Goal: Transaction & Acquisition: Purchase product/service

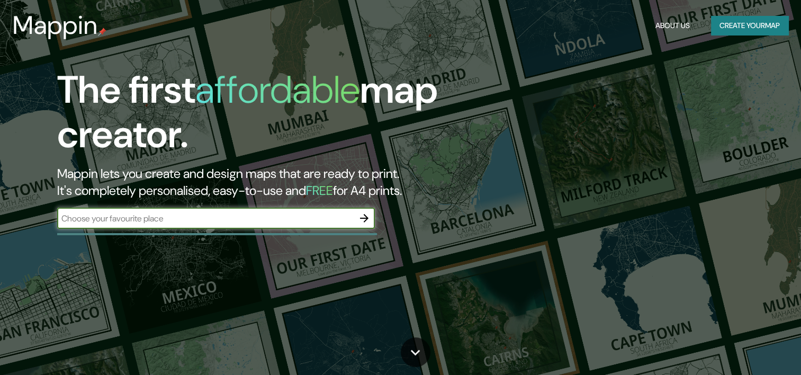
click at [265, 218] on input "text" at bounding box center [205, 218] width 296 height 12
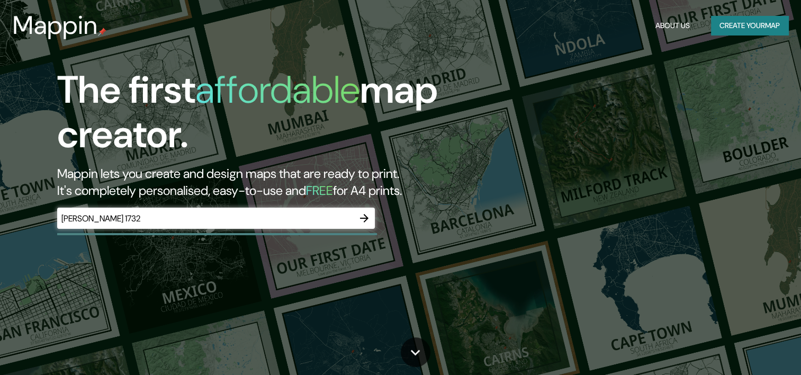
click at [561, 240] on div "The first affordable map creator. Mappin lets you create and design maps that a…" at bounding box center [400, 187] width 801 height 375
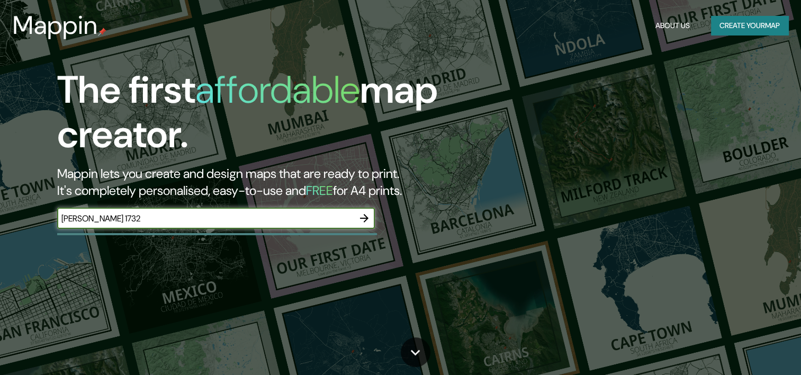
click at [161, 215] on input "[PERSON_NAME] 1732" at bounding box center [205, 218] width 296 height 12
click at [283, 214] on input "[PERSON_NAME] 1732 Monterrey nuevo leon" at bounding box center [205, 218] width 296 height 12
type input "I"
type input "Monterrey nuevo leon"
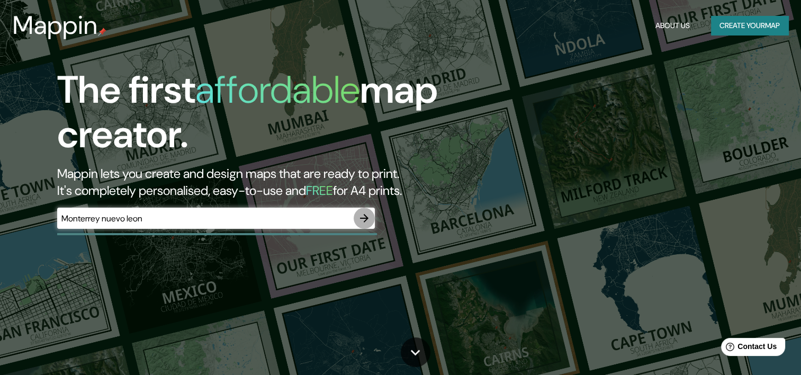
click at [364, 214] on icon "button" at bounding box center [364, 218] width 8 height 8
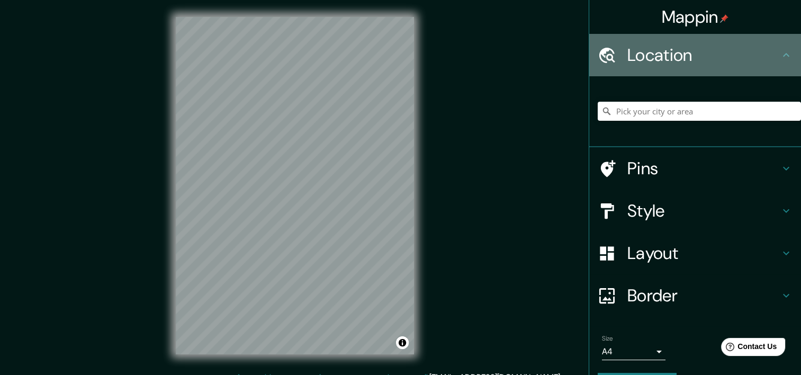
click at [766, 53] on h4 "Location" at bounding box center [703, 54] width 152 height 21
click at [779, 59] on icon at bounding box center [785, 55] width 13 height 13
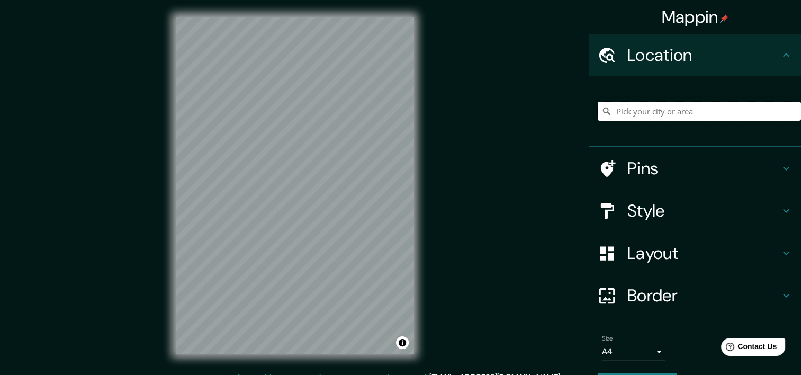
click at [638, 110] on input "Pick your city or area" at bounding box center [698, 111] width 203 height 19
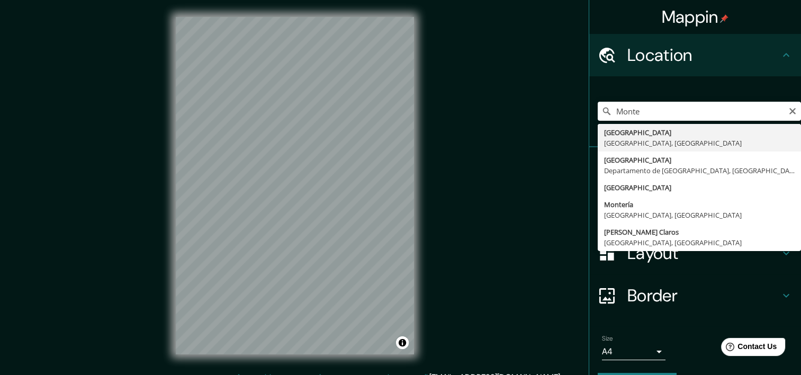
type input "[GEOGRAPHIC_DATA], [GEOGRAPHIC_DATA], [GEOGRAPHIC_DATA]"
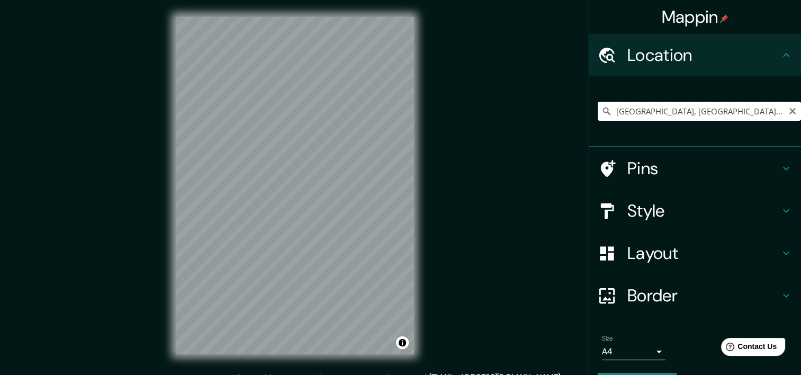
click at [735, 114] on input "[GEOGRAPHIC_DATA], [GEOGRAPHIC_DATA], [GEOGRAPHIC_DATA]" at bounding box center [698, 111] width 203 height 19
click at [788, 114] on icon "Clear" at bounding box center [792, 111] width 8 height 8
click at [620, 112] on input "Pick your city or area" at bounding box center [698, 111] width 203 height 19
paste input "[PERSON_NAME] 1732"
type input "[STREET_ADDRESS][PERSON_NAME]"
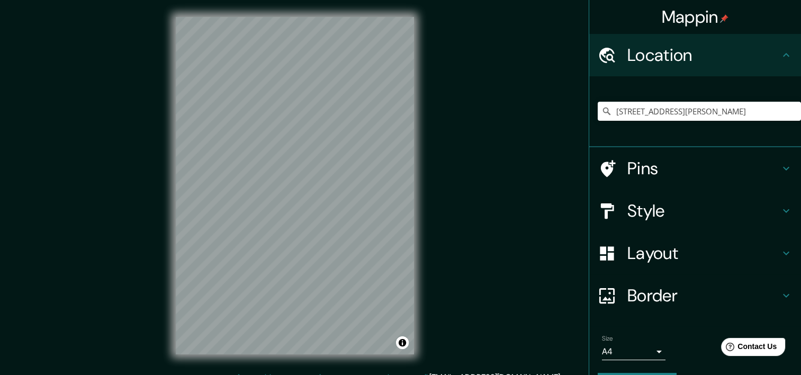
click at [779, 207] on icon at bounding box center [785, 210] width 13 height 13
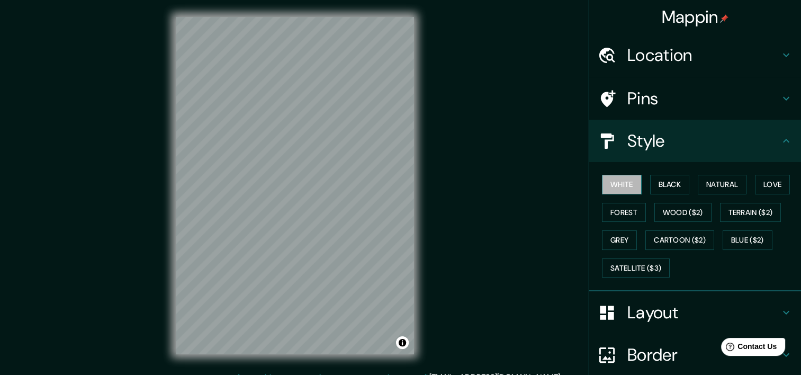
click at [606, 187] on button "White" at bounding box center [622, 185] width 40 height 20
click at [659, 184] on button "Black" at bounding box center [670, 185] width 40 height 20
click at [624, 184] on button "White" at bounding box center [622, 185] width 40 height 20
click at [668, 186] on button "Black" at bounding box center [670, 185] width 40 height 20
click at [710, 184] on button "Natural" at bounding box center [721, 185] width 49 height 20
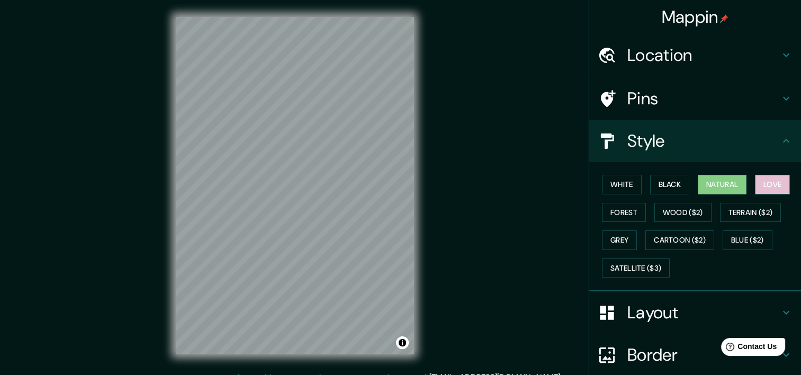
click at [760, 185] on button "Love" at bounding box center [772, 185] width 35 height 20
click at [613, 218] on button "Forest" at bounding box center [624, 213] width 44 height 20
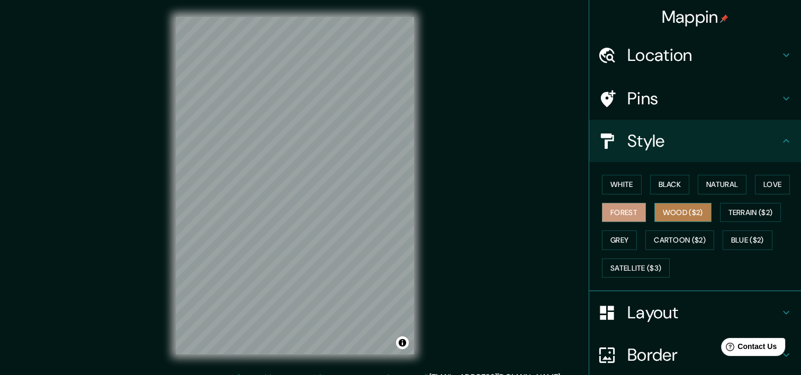
click at [665, 210] on button "Wood ($2)" at bounding box center [682, 213] width 57 height 20
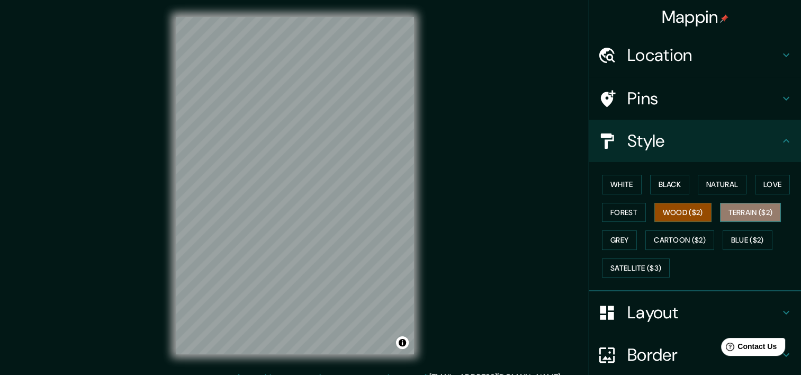
click at [744, 215] on button "Terrain ($2)" at bounding box center [750, 213] width 61 height 20
click at [665, 212] on button "Wood ($2)" at bounding box center [682, 213] width 57 height 20
click at [610, 235] on button "Grey" at bounding box center [619, 240] width 35 height 20
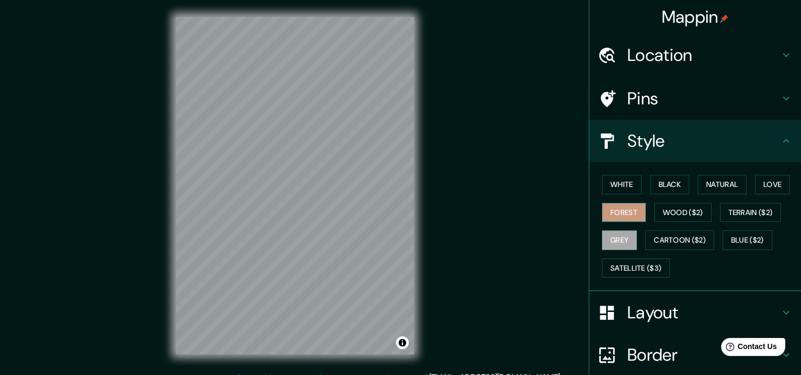
click at [610, 218] on button "Forest" at bounding box center [624, 213] width 44 height 20
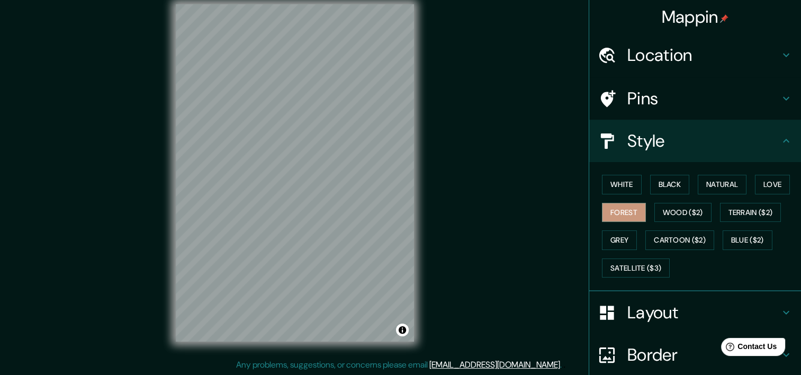
scroll to position [13, 0]
click at [764, 186] on button "Love" at bounding box center [772, 185] width 35 height 20
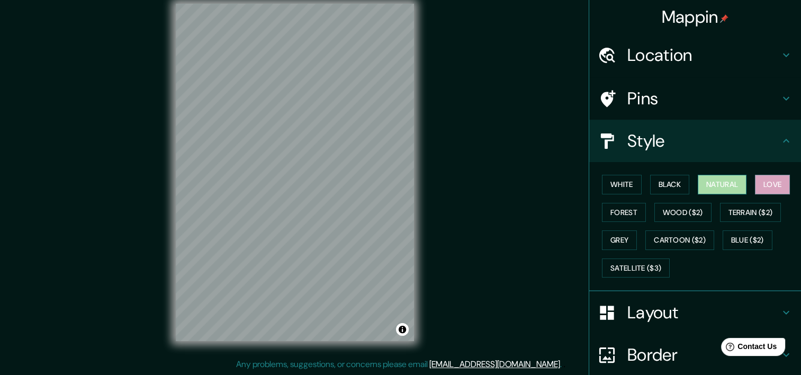
click at [722, 182] on button "Natural" at bounding box center [721, 185] width 49 height 20
click at [657, 184] on button "Black" at bounding box center [670, 185] width 40 height 20
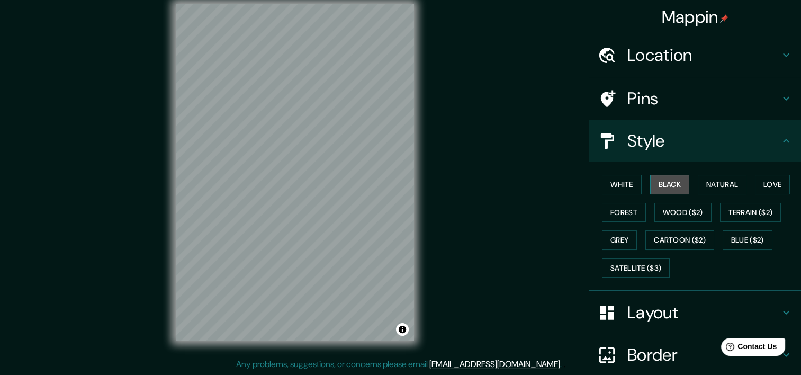
click at [659, 183] on button "Black" at bounding box center [670, 185] width 40 height 20
click at [669, 186] on button "Black" at bounding box center [670, 185] width 40 height 20
click at [656, 180] on button "Black" at bounding box center [670, 185] width 40 height 20
click at [621, 188] on button "White" at bounding box center [622, 185] width 40 height 20
click at [766, 184] on button "Love" at bounding box center [772, 185] width 35 height 20
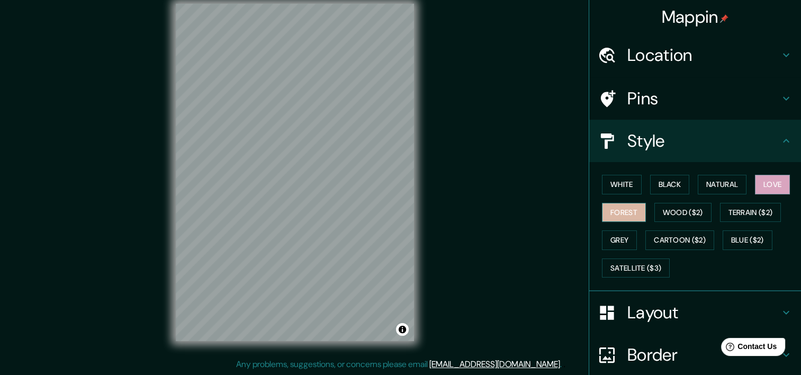
click at [604, 212] on button "Forest" at bounding box center [624, 213] width 44 height 20
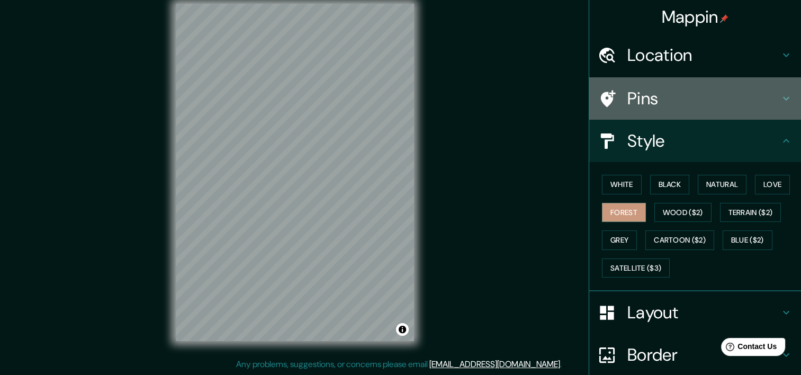
click at [751, 93] on h4 "Pins" at bounding box center [703, 98] width 152 height 21
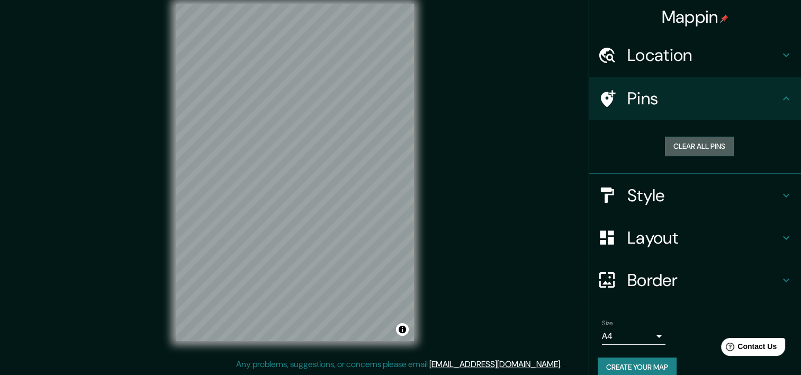
click at [690, 145] on button "Clear all pins" at bounding box center [699, 147] width 69 height 20
click at [669, 147] on button "Clear all pins" at bounding box center [699, 147] width 69 height 20
click at [715, 152] on button "Clear all pins" at bounding box center [699, 147] width 69 height 20
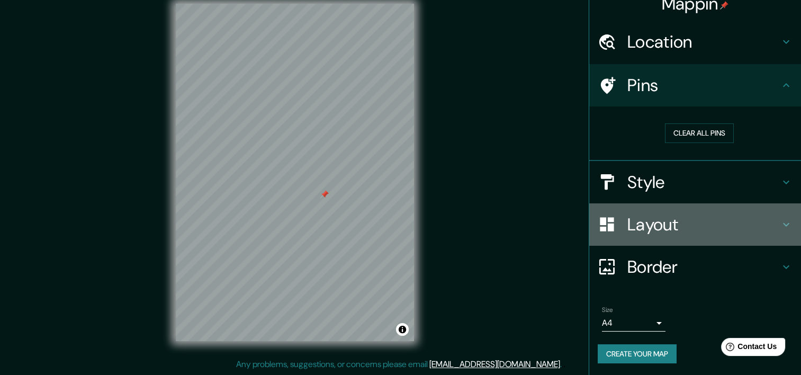
click at [779, 220] on icon at bounding box center [785, 224] width 13 height 13
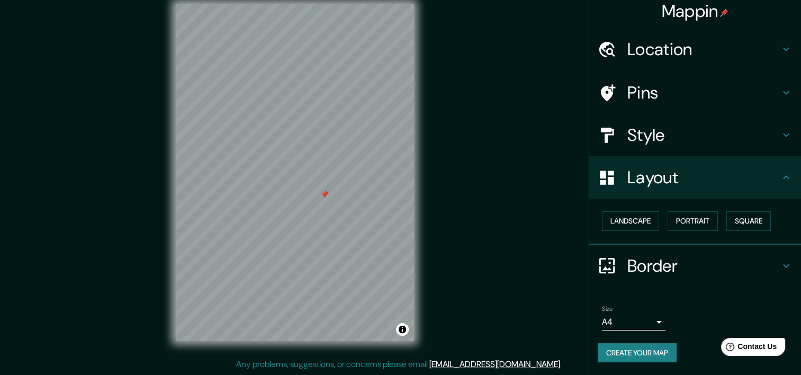
scroll to position [5, 0]
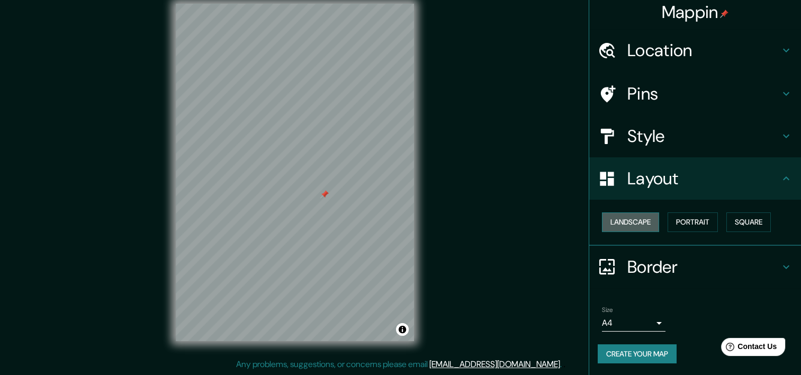
click at [622, 219] on button "Landscape" at bounding box center [630, 222] width 57 height 20
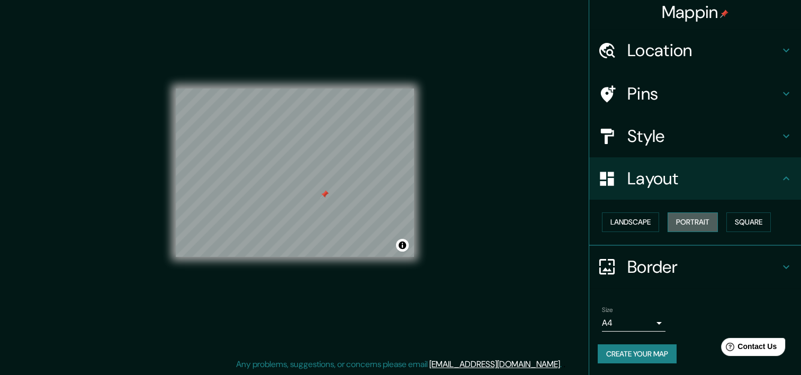
click at [680, 225] on button "Portrait" at bounding box center [692, 222] width 50 height 20
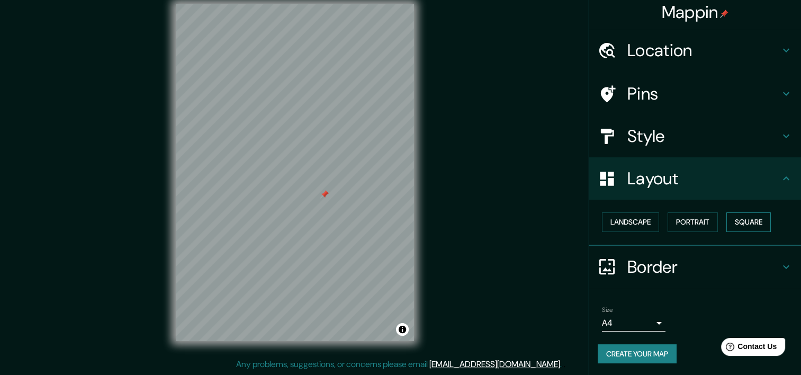
click at [732, 215] on button "Square" at bounding box center [748, 222] width 44 height 20
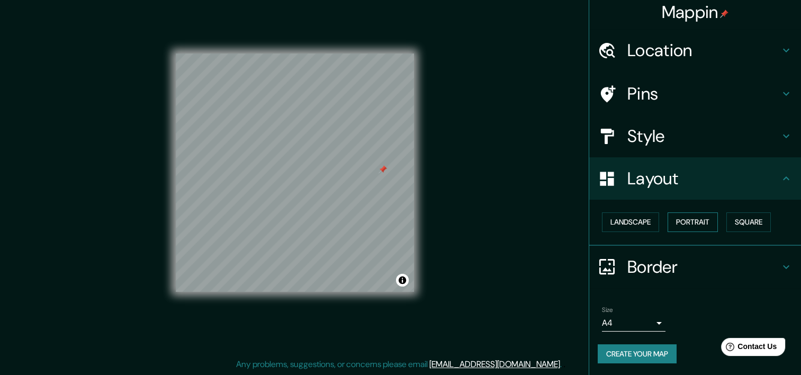
click at [688, 220] on button "Portrait" at bounding box center [692, 222] width 50 height 20
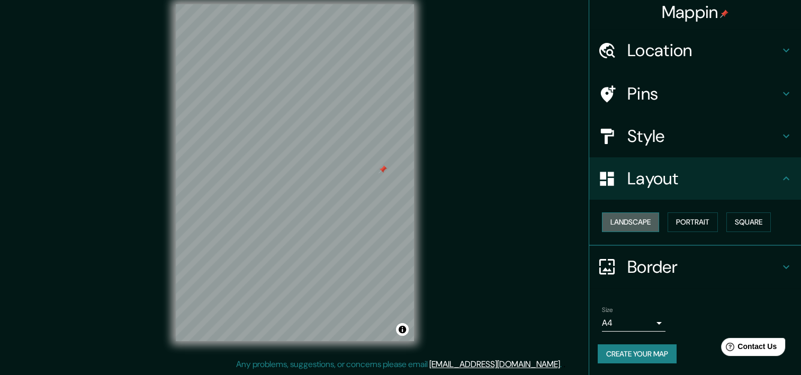
click at [630, 224] on button "Landscape" at bounding box center [630, 222] width 57 height 20
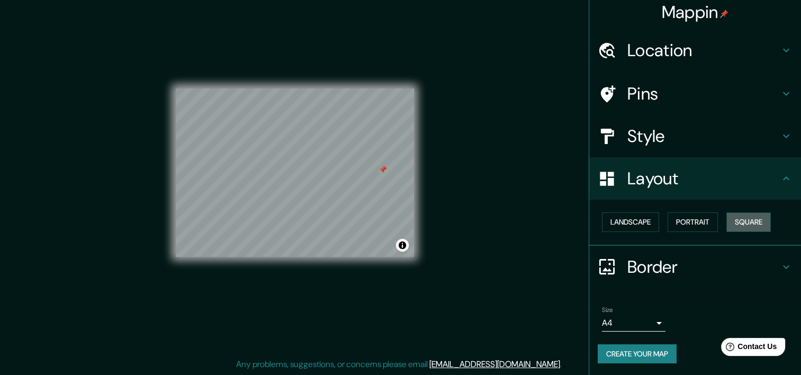
drag, startPoint x: 726, startPoint y: 220, endPoint x: 718, endPoint y: 219, distance: 8.0
click at [727, 220] on button "Square" at bounding box center [748, 222] width 44 height 20
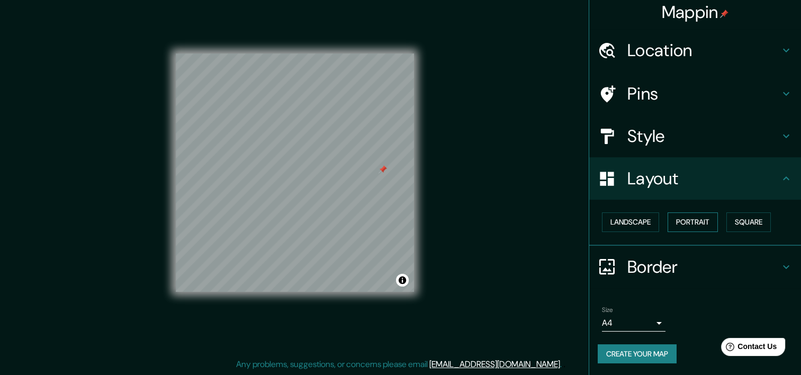
click at [701, 217] on button "Portrait" at bounding box center [692, 222] width 50 height 20
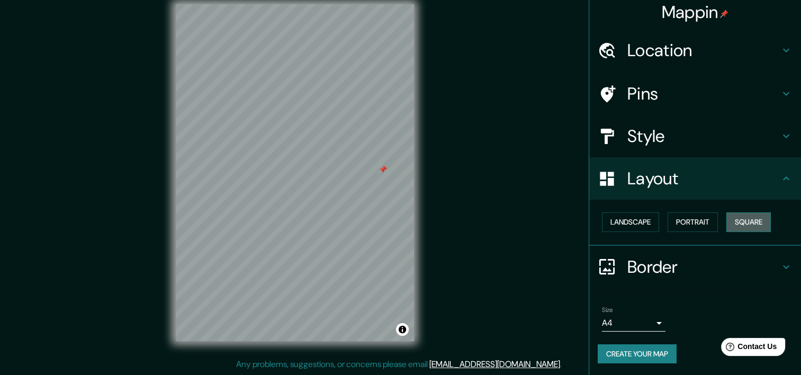
click at [729, 220] on button "Square" at bounding box center [748, 222] width 44 height 20
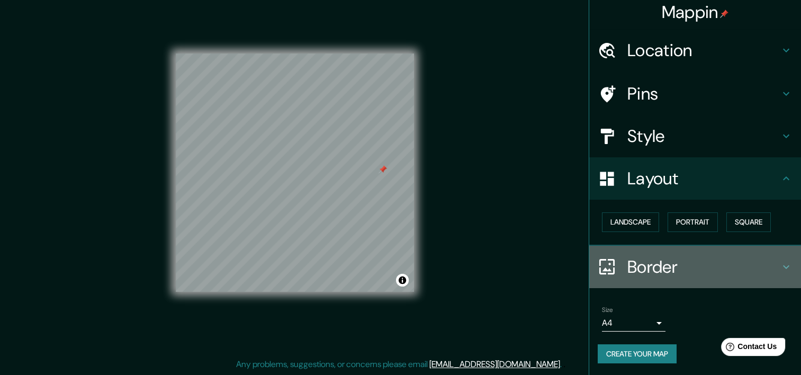
click at [779, 265] on icon at bounding box center [785, 266] width 13 height 13
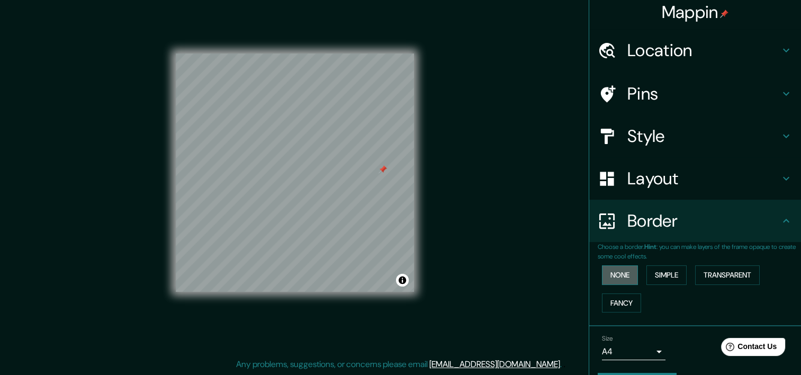
click at [614, 277] on button "None" at bounding box center [620, 275] width 36 height 20
click at [661, 270] on button "Simple" at bounding box center [666, 275] width 40 height 20
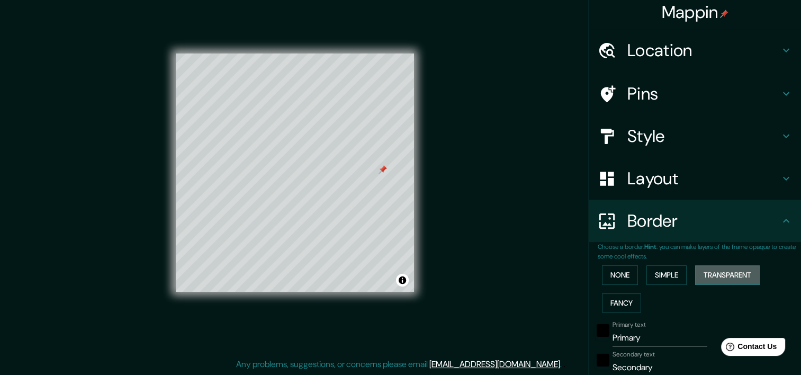
click at [711, 279] on button "Transparent" at bounding box center [727, 275] width 65 height 20
click at [624, 304] on button "Fancy" at bounding box center [621, 303] width 39 height 20
click at [607, 277] on button "None" at bounding box center [620, 275] width 36 height 20
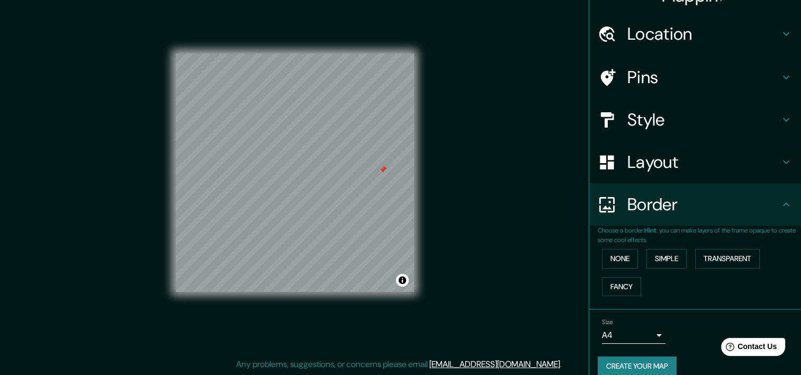
scroll to position [0, 0]
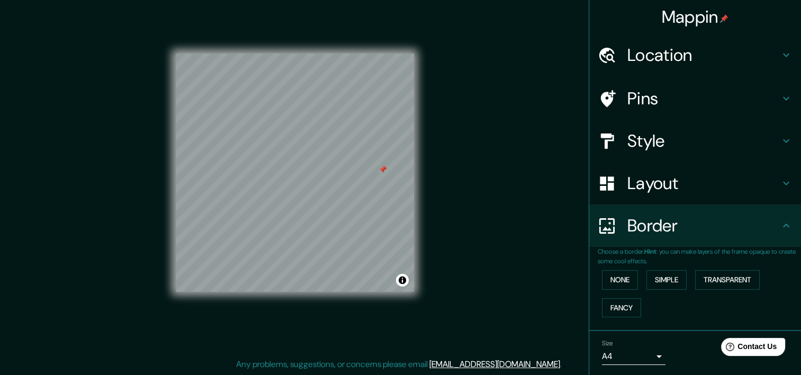
click at [719, 106] on h4 "Pins" at bounding box center [703, 98] width 152 height 21
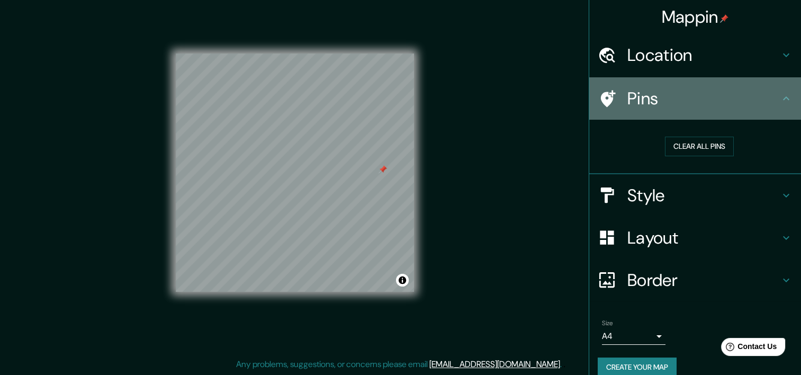
click at [719, 106] on h4 "Pins" at bounding box center [703, 98] width 152 height 21
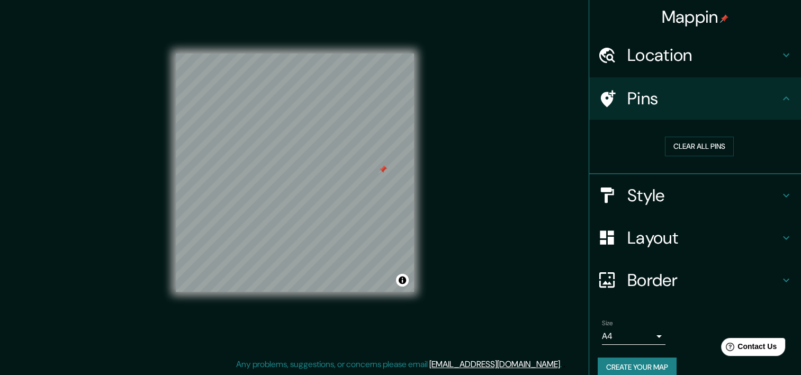
click at [712, 60] on h4 "Location" at bounding box center [703, 54] width 152 height 21
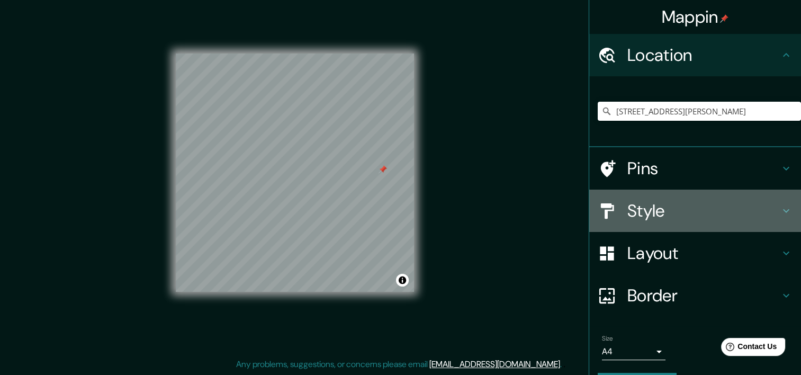
click at [679, 217] on h4 "Style" at bounding box center [703, 210] width 152 height 21
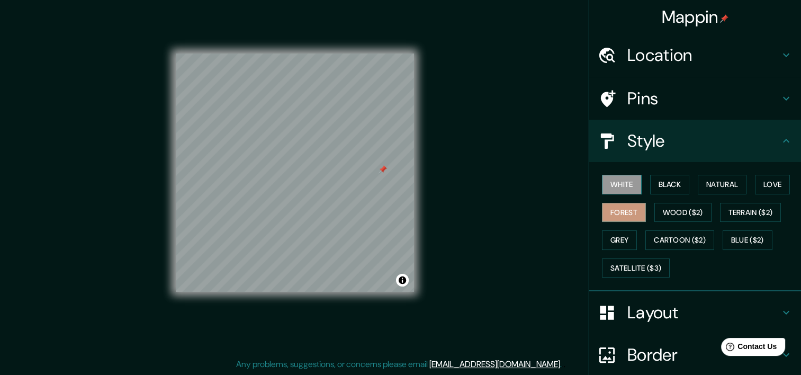
click at [611, 186] on button "White" at bounding box center [622, 185] width 40 height 20
click at [677, 188] on button "Black" at bounding box center [670, 185] width 40 height 20
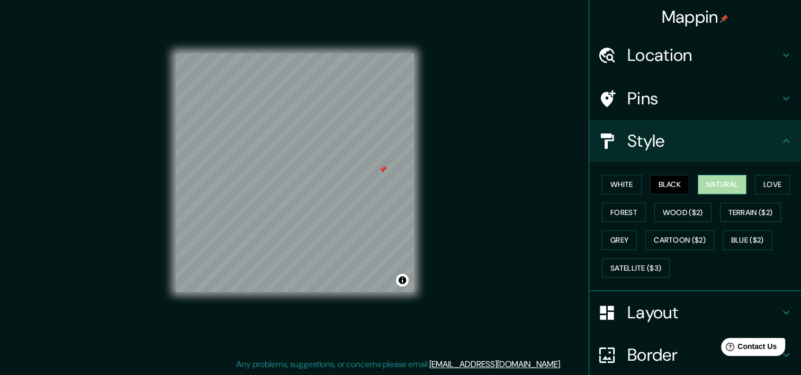
click at [697, 185] on button "Natural" at bounding box center [721, 185] width 49 height 20
click at [755, 181] on button "Love" at bounding box center [772, 185] width 35 height 20
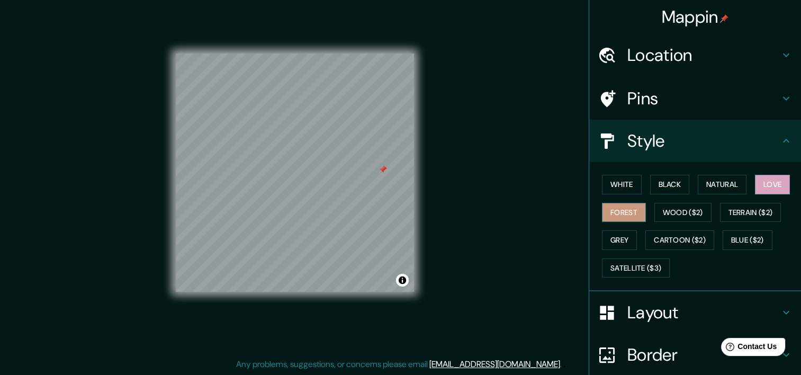
click at [615, 213] on button "Forest" at bounding box center [624, 213] width 44 height 20
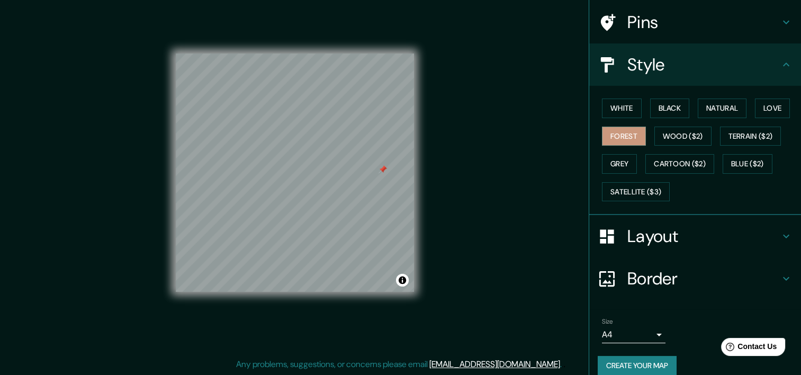
scroll to position [87, 0]
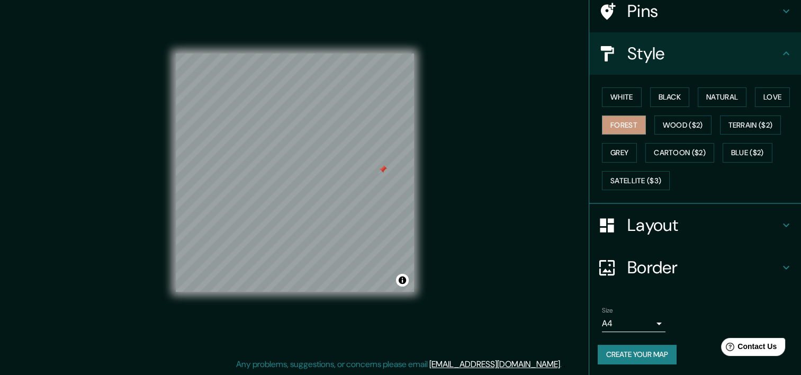
click at [675, 214] on h4 "Layout" at bounding box center [703, 224] width 152 height 21
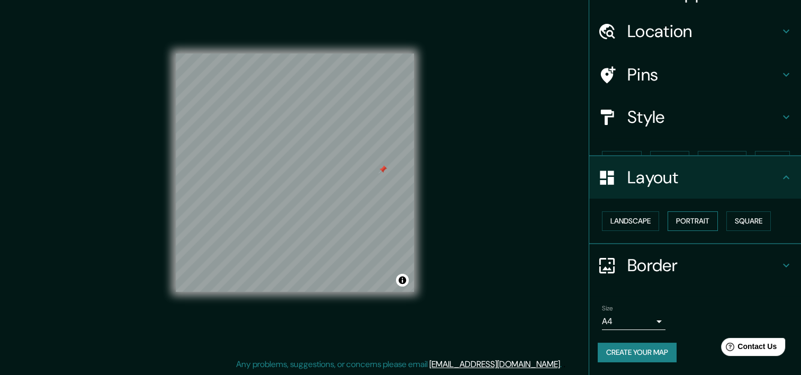
scroll to position [5, 0]
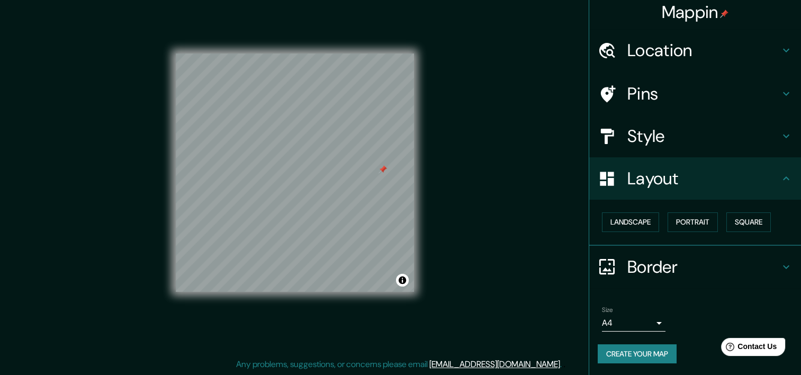
click at [662, 271] on h4 "Border" at bounding box center [703, 266] width 152 height 21
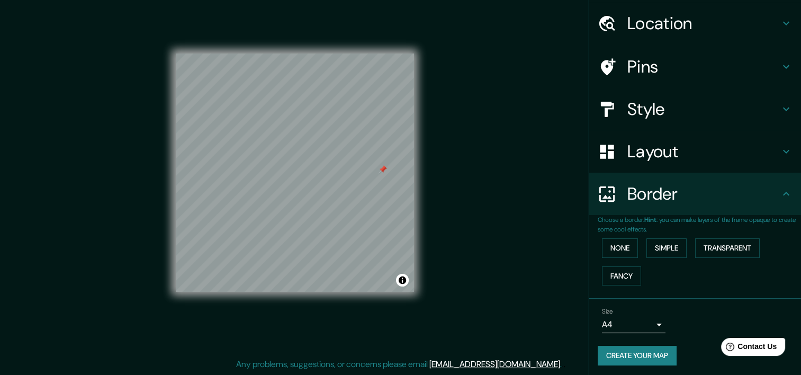
scroll to position [34, 0]
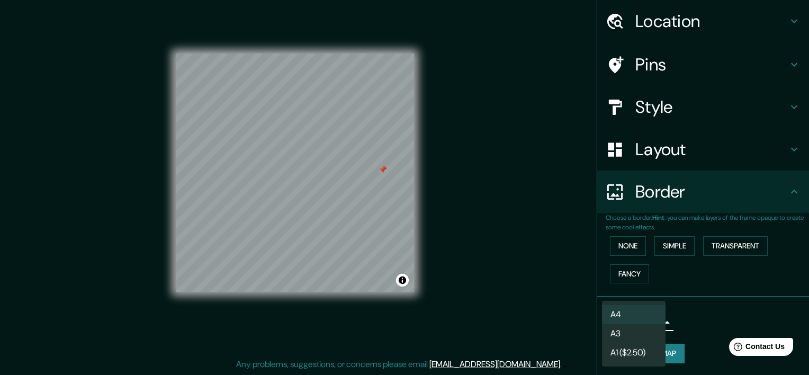
click at [654, 322] on body "Mappin Location [STREET_ADDRESS][PERSON_NAME] [GEOGRAPHIC_DATA][PERSON_NAME] [G…" at bounding box center [404, 174] width 809 height 375
click at [636, 313] on li "A4" at bounding box center [634, 314] width 64 height 19
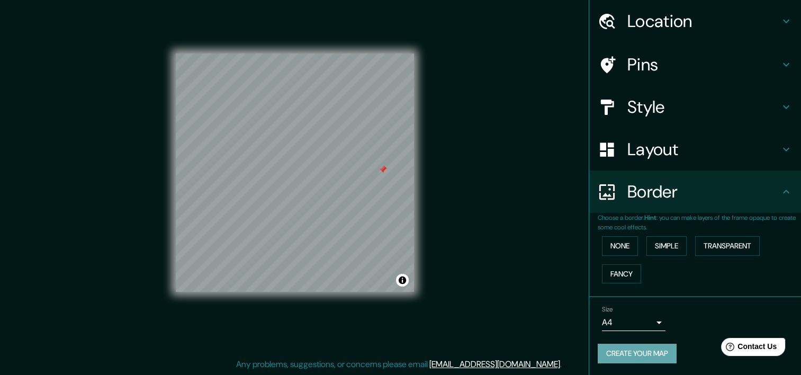
click at [642, 349] on button "Create your map" at bounding box center [636, 353] width 79 height 20
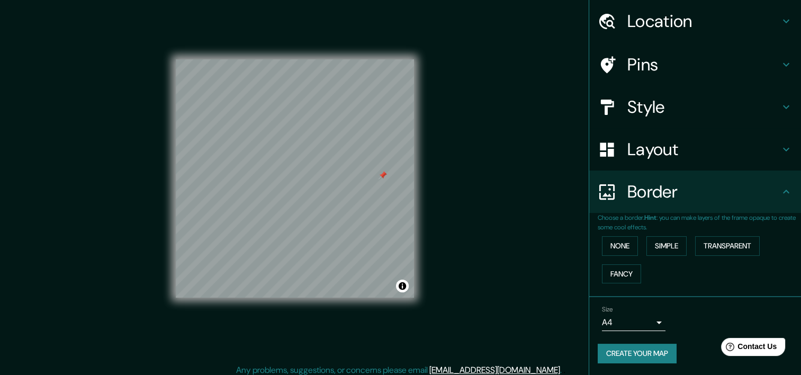
scroll to position [0, 0]
